Goal: Task Accomplishment & Management: Use online tool/utility

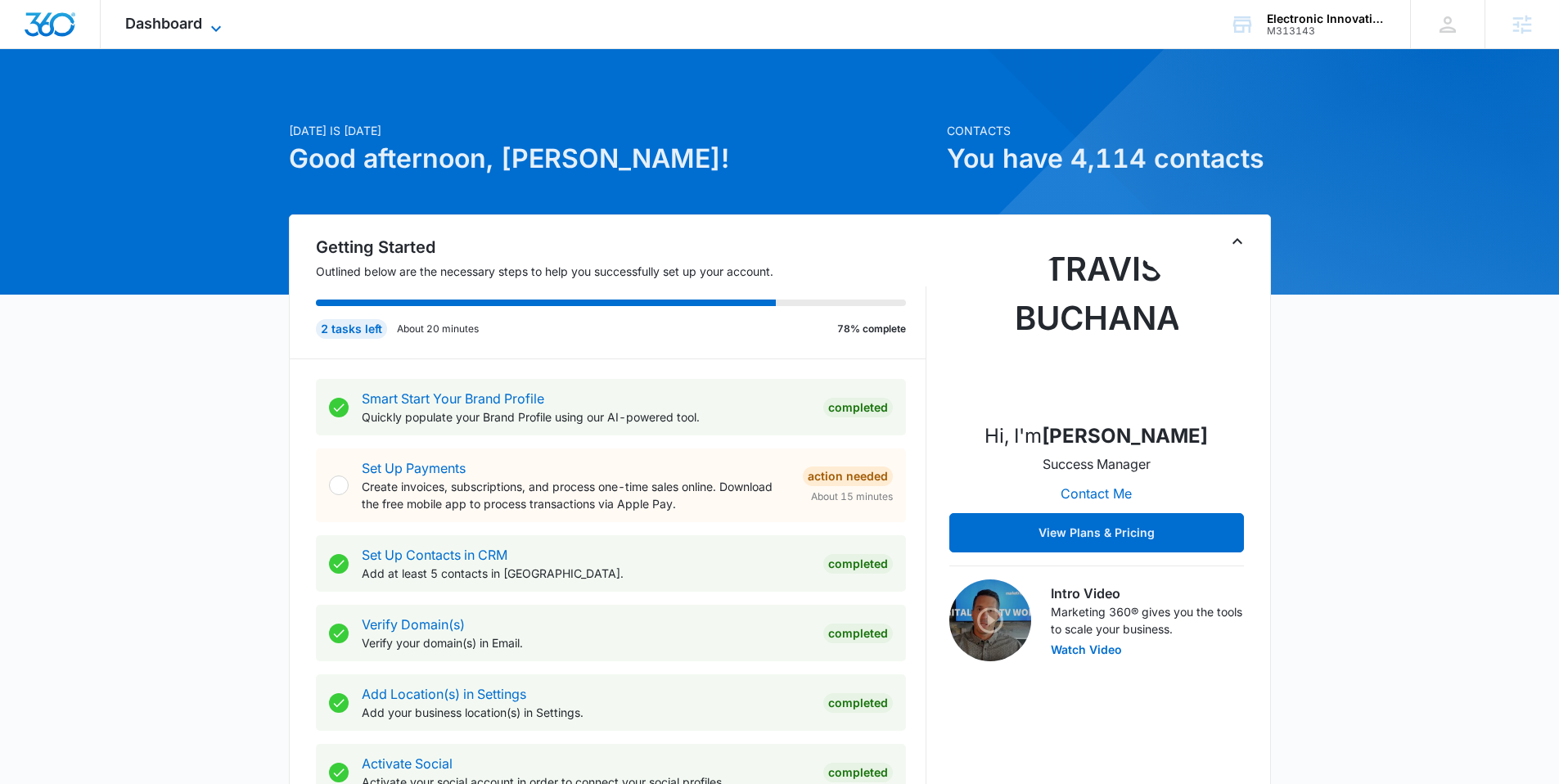
click at [182, 26] on span "Dashboard" at bounding box center [164, 23] width 77 height 18
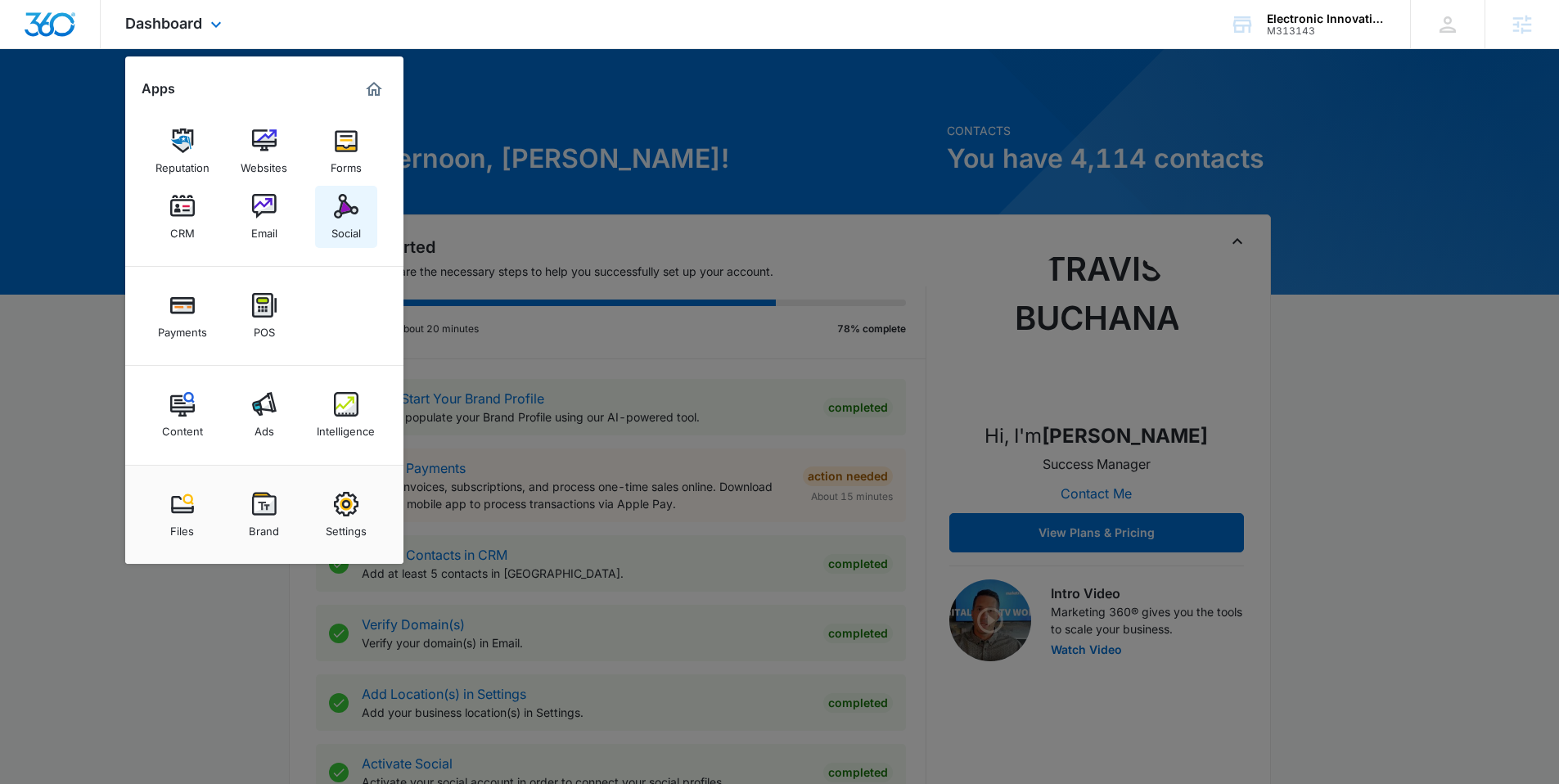
click at [341, 211] on img at bounding box center [346, 206] width 24 height 24
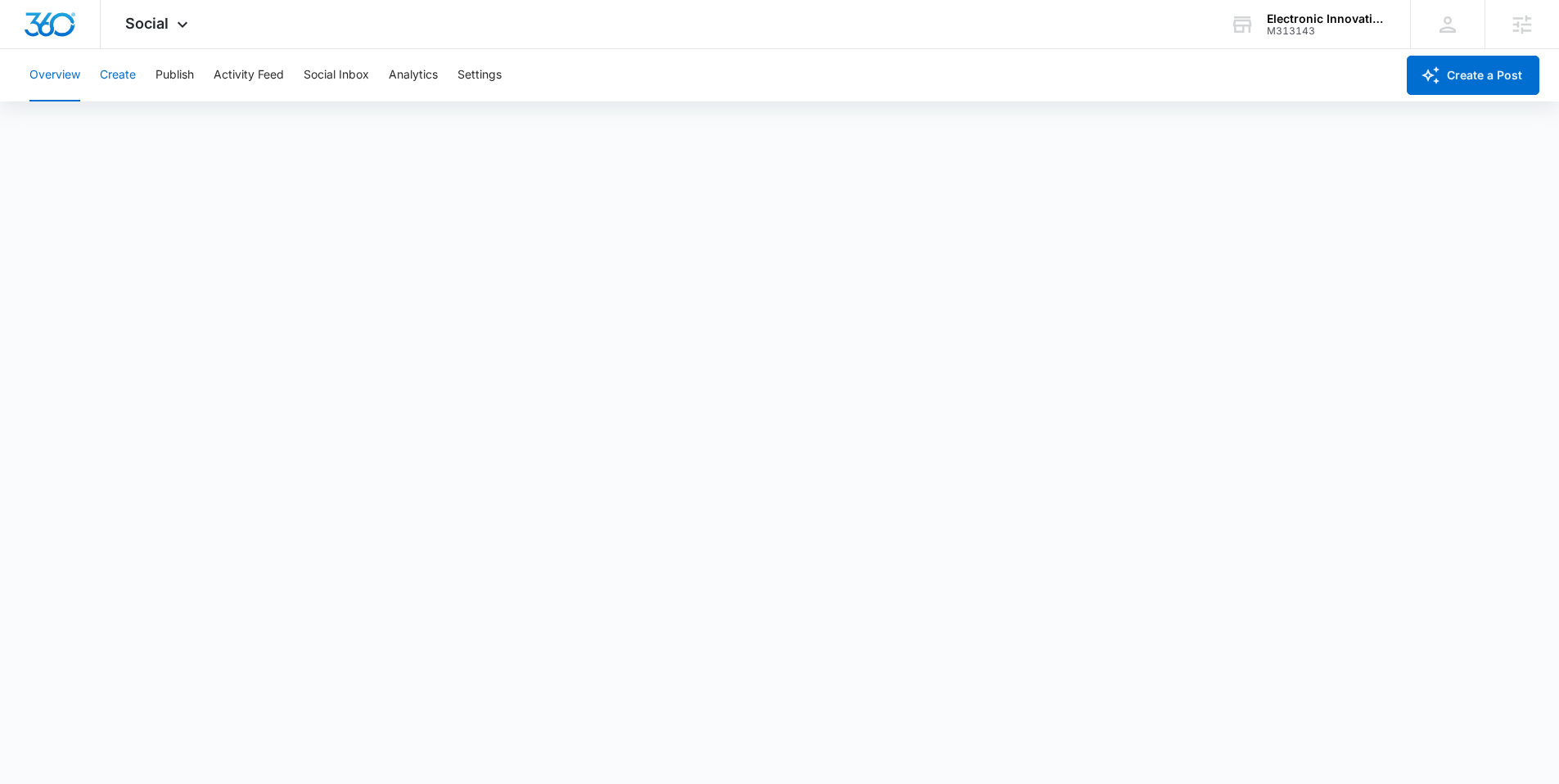
click at [122, 87] on button "Create" at bounding box center [118, 74] width 36 height 52
click at [181, 70] on button "Publish" at bounding box center [174, 74] width 38 height 52
